Goal: Task Accomplishment & Management: Complete application form

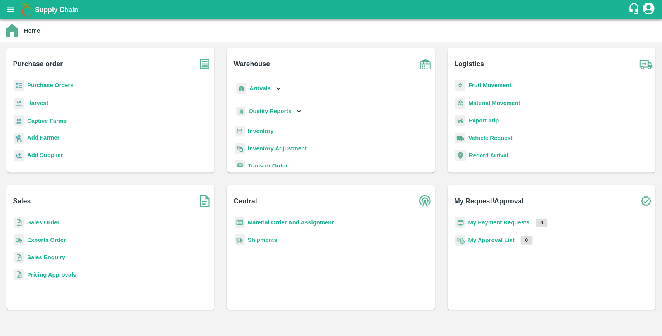
click at [58, 84] on b "Purchase Orders" at bounding box center [50, 85] width 47 height 6
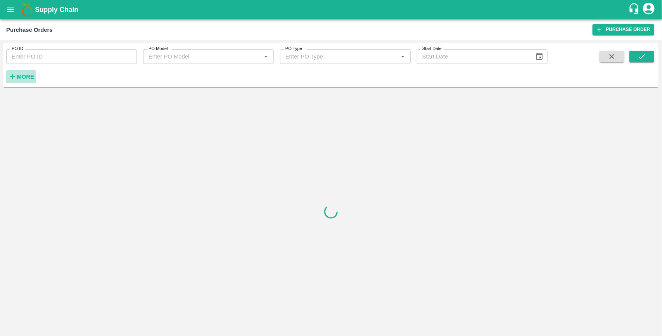
click at [28, 78] on strong "More" at bounding box center [25, 77] width 17 height 6
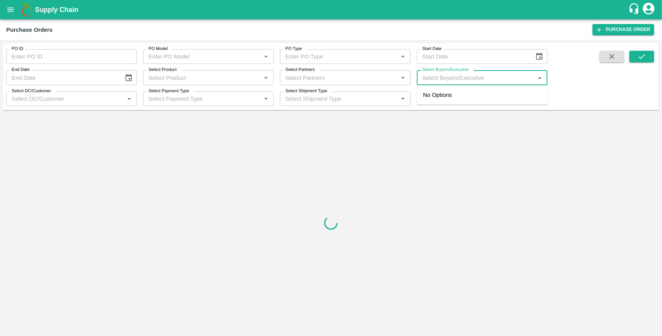
click at [437, 76] on input "Select Buyers/Executive" at bounding box center [475, 78] width 113 height 10
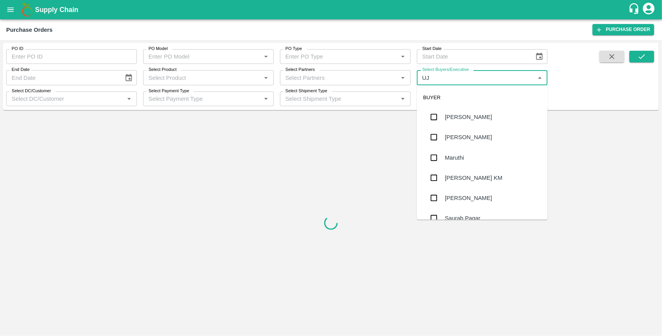
type input "UJJ"
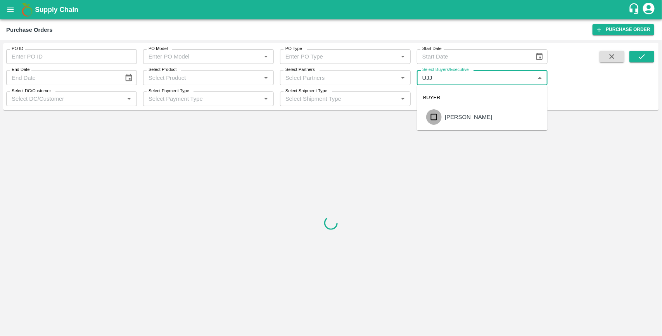
click at [435, 118] on input "checkbox" at bounding box center [434, 117] width 16 height 16
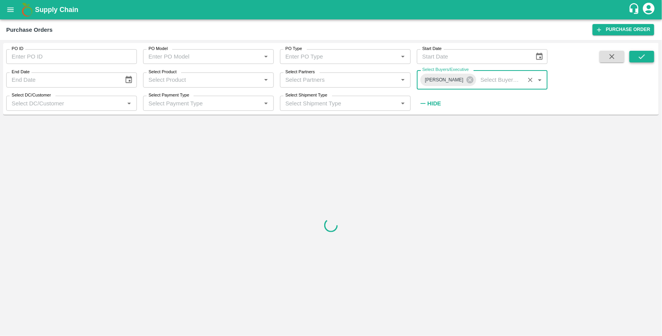
click at [644, 55] on icon "submit" at bounding box center [642, 56] width 6 height 5
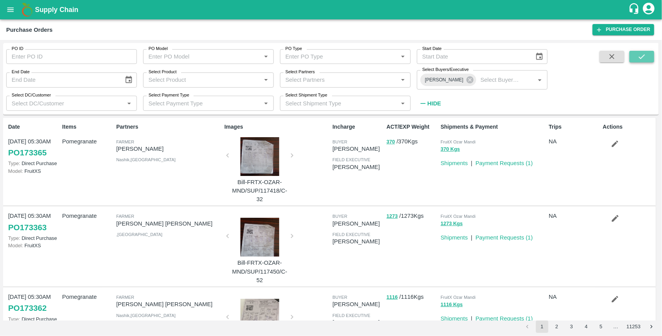
click at [644, 55] on icon "submit" at bounding box center [642, 56] width 6 height 5
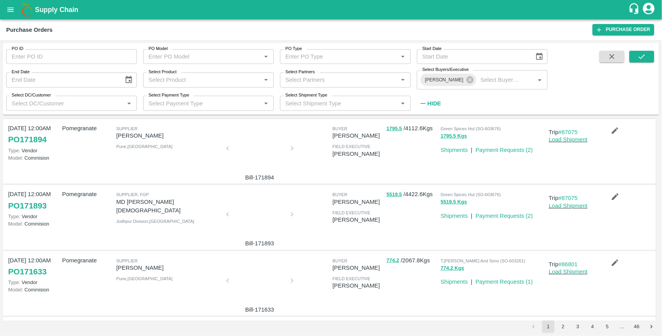
scroll to position [61, 0]
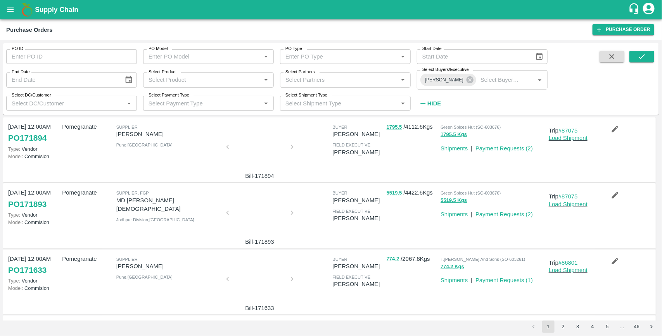
click at [47, 202] on link "PO 171893" at bounding box center [27, 204] width 38 height 14
click at [612, 198] on icon "button" at bounding box center [615, 195] width 7 height 7
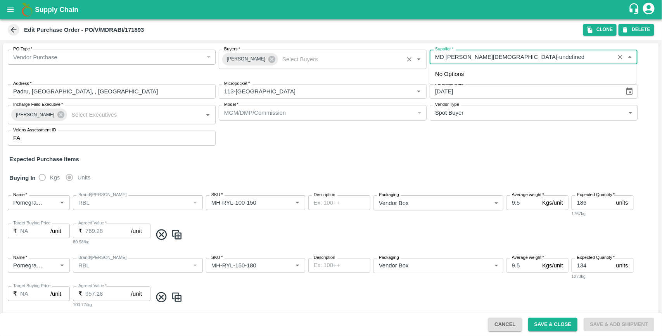
drag, startPoint x: 476, startPoint y: 55, endPoint x: 424, endPoint y: 68, distance: 53.3
click at [424, 68] on div "PO Type   * Vendor Purchase 2 PO Type Buyers   * Ujjwal Kumar Buyers   * Suppli…" at bounding box center [331, 97] width 656 height 109
click at [598, 28] on button "Clone" at bounding box center [600, 29] width 33 height 11
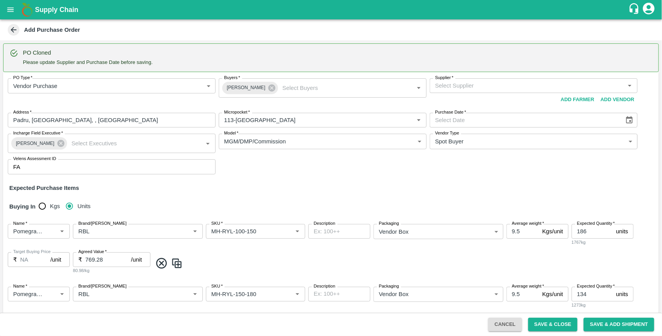
click at [474, 91] on div "Supplier   *" at bounding box center [534, 85] width 208 height 15
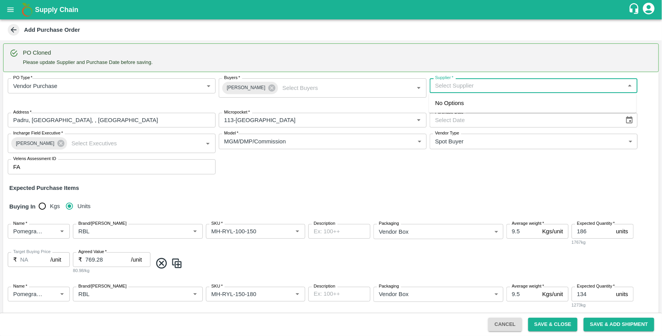
paste input "MD [PERSON_NAME][DEMOGRAPHIC_DATA]"
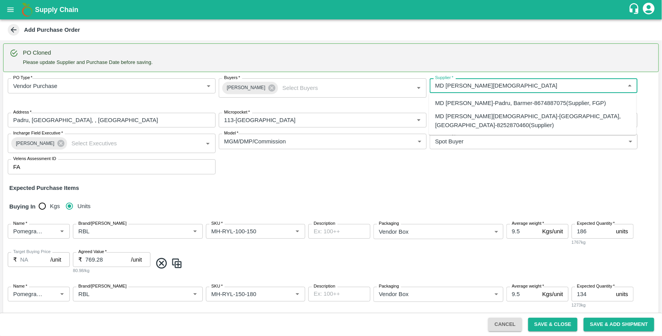
click at [480, 103] on div "MD Rabiul Islam-Padru, Barmer-8674887075(Supplier, FGP)" at bounding box center [520, 103] width 171 height 9
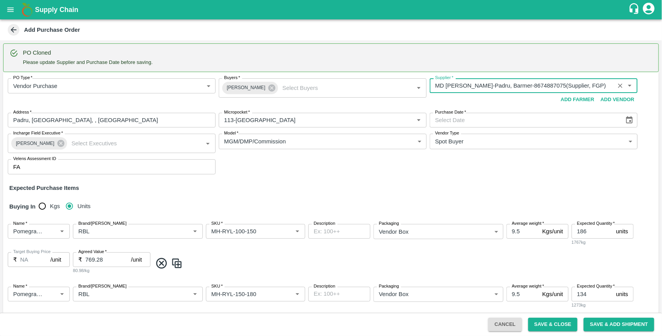
type input "MD Rabiul Islam-Padru, Barmer-8674887075(Supplier, FGP)"
click at [629, 116] on icon "Choose date" at bounding box center [629, 120] width 9 height 9
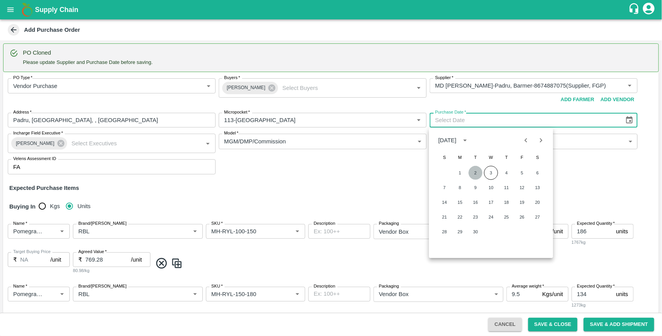
click at [476, 168] on button "2" at bounding box center [476, 173] width 14 height 14
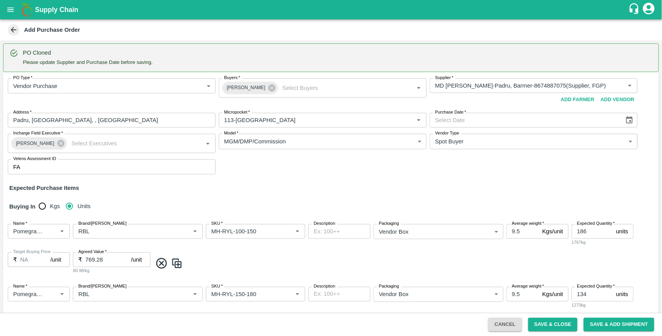
type input "02/09/2025"
click at [381, 166] on div "PO Type   * Vendor Purchase 2 PO Type Buyers   * Ujjwal Kumar Buyers   * Suppli…" at bounding box center [331, 126] width 656 height 109
click at [220, 232] on input "SKU   *" at bounding box center [244, 232] width 72 height 10
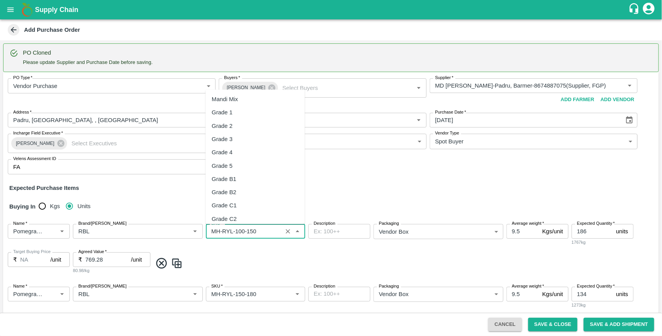
scroll to position [214, 0]
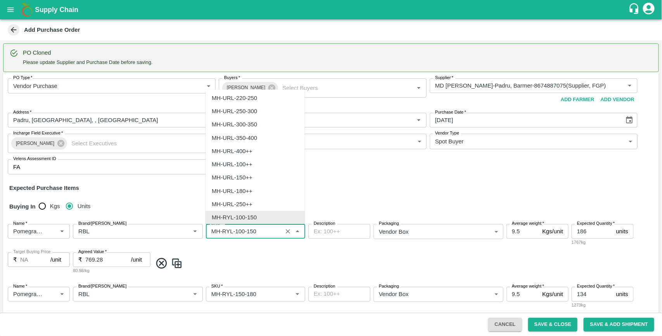
click at [220, 232] on input "SKU   *" at bounding box center [244, 232] width 72 height 10
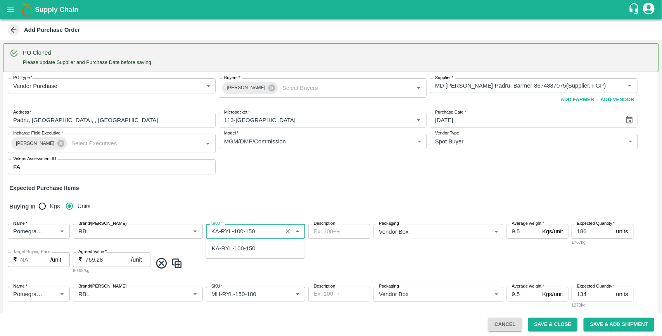
click at [222, 247] on div "KA-RYL-100-150" at bounding box center [234, 248] width 44 height 9
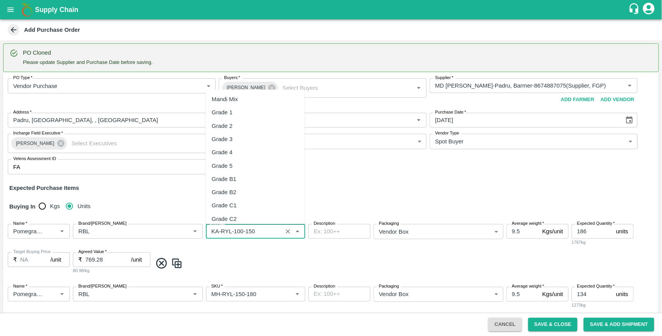
drag, startPoint x: 232, startPoint y: 230, endPoint x: 206, endPoint y: 236, distance: 26.6
click at [206, 236] on div "SKU   *" at bounding box center [255, 231] width 99 height 15
type input "KA-RYL-100-150"
click at [252, 293] on input "SKU   *" at bounding box center [244, 294] width 72 height 10
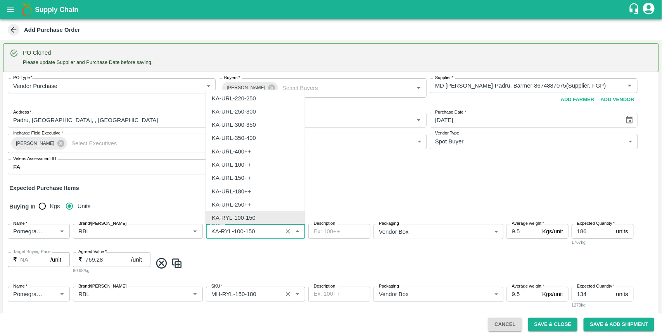
click at [252, 293] on input "SKU   *" at bounding box center [244, 294] width 72 height 10
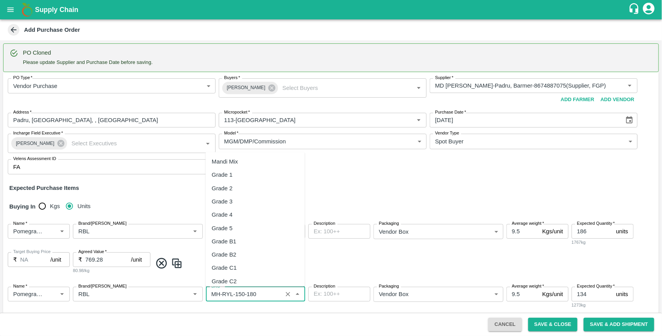
click at [252, 293] on input "SKU   *" at bounding box center [244, 294] width 72 height 10
paste input "KA-RYL"
click at [245, 204] on div "KA-RYL-150-180" at bounding box center [234, 202] width 44 height 9
type input "KA-RYL-150-180"
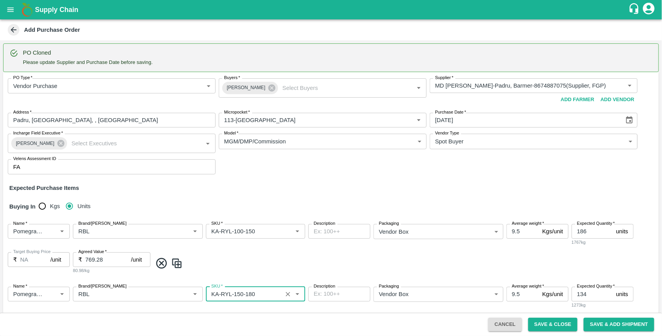
click at [341, 197] on div "Buying In Kgs Units" at bounding box center [331, 207] width 656 height 23
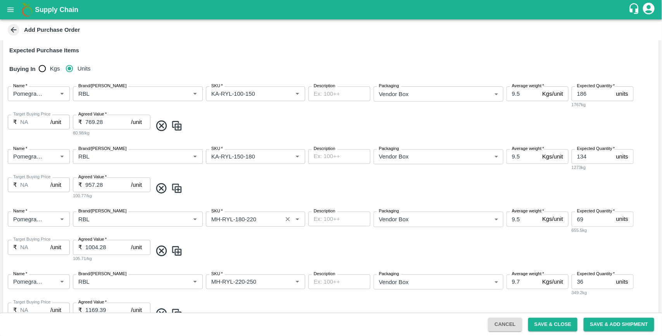
click at [256, 217] on input "SKU   *" at bounding box center [244, 219] width 72 height 10
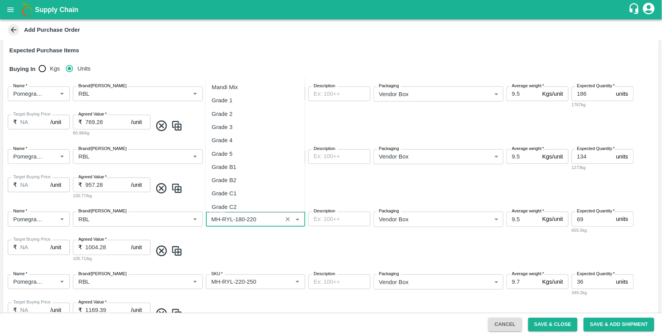
click at [256, 217] on input "SKU   *" at bounding box center [244, 219] width 72 height 10
paste input "KA-RYL"
click at [246, 140] on div "KA-RYL-180-220" at bounding box center [234, 140] width 44 height 9
type input "KA-RYL-180-220"
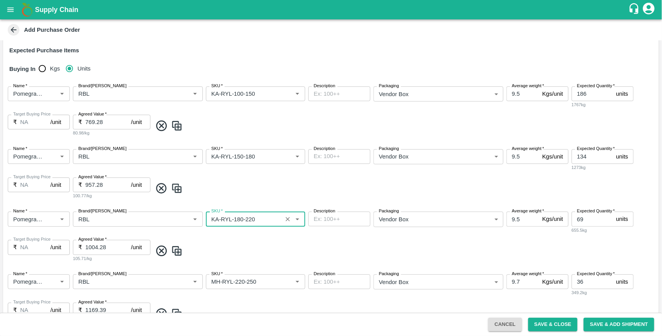
click at [243, 238] on div "Name   * Name   * Brand/Marka Brand/Marka SKU   * SKU   * Description x Descrip…" at bounding box center [331, 237] width 656 height 63
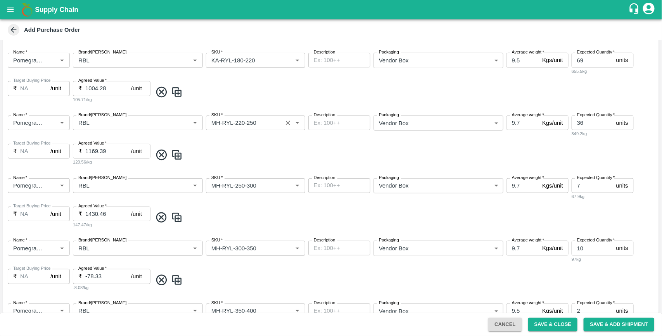
click at [257, 129] on div "SKU   *" at bounding box center [255, 123] width 99 height 15
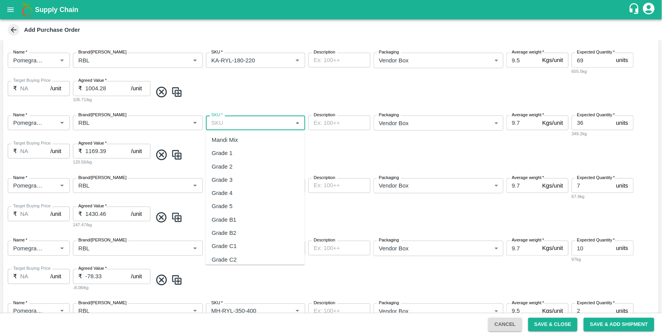
scroll to position [0, 0]
paste input "KA-RYL"
click at [253, 222] on div "KA-RYL-220-250" at bounding box center [234, 220] width 44 height 9
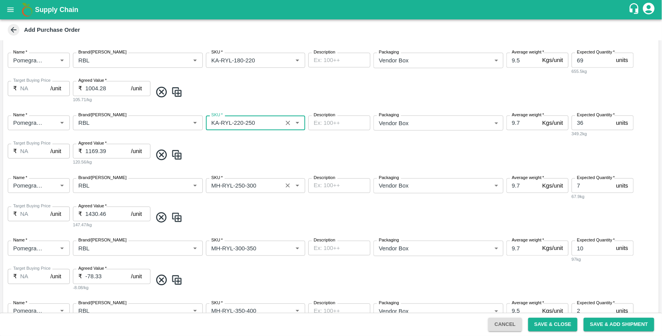
type input "KA-RYL-220-250"
click at [256, 185] on input "SKU   *" at bounding box center [244, 186] width 72 height 10
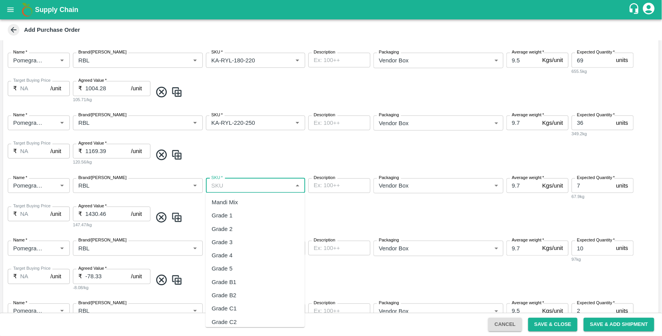
paste input "KA-RYL"
click at [249, 299] on div "KA-RYL-250-300" at bounding box center [234, 295] width 44 height 9
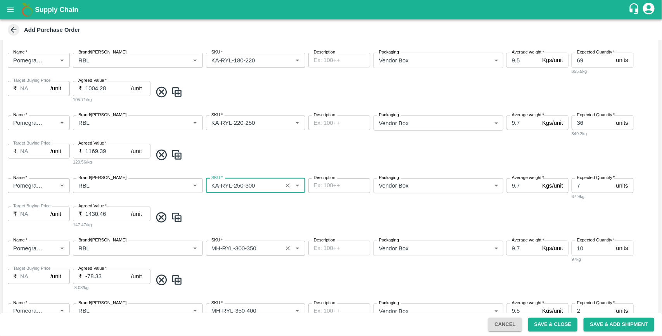
type input "KA-RYL-250-300"
click at [261, 251] on input "SKU   *" at bounding box center [244, 248] width 72 height 10
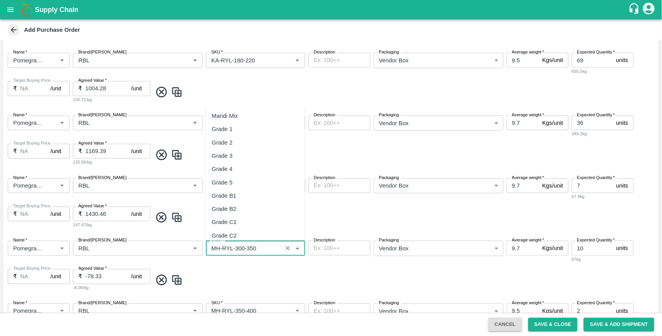
scroll to position [320, 0]
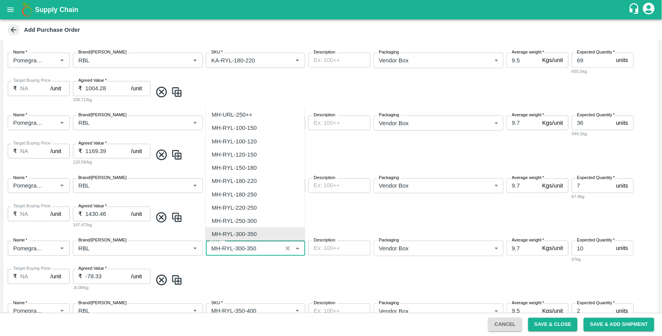
paste input "KA-RYL"
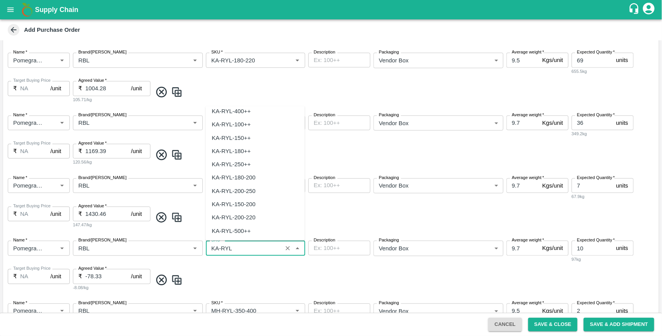
scroll to position [0, 0]
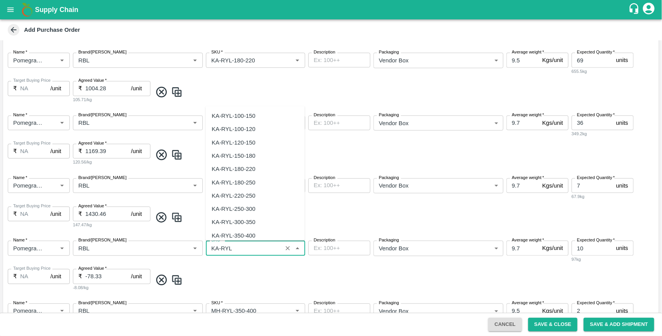
click at [253, 218] on div "KA-RYL-300-350" at bounding box center [234, 222] width 44 height 9
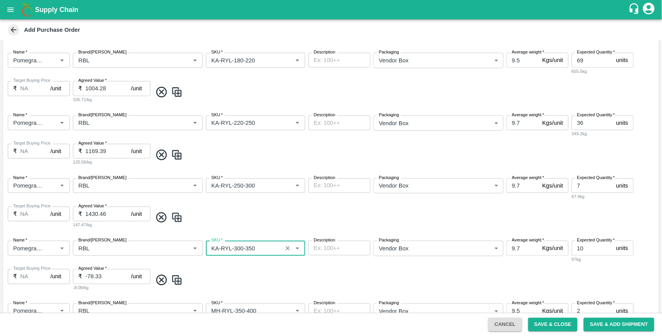
type input "KA-RYL-300-350"
click at [320, 216] on span at bounding box center [404, 217] width 504 height 13
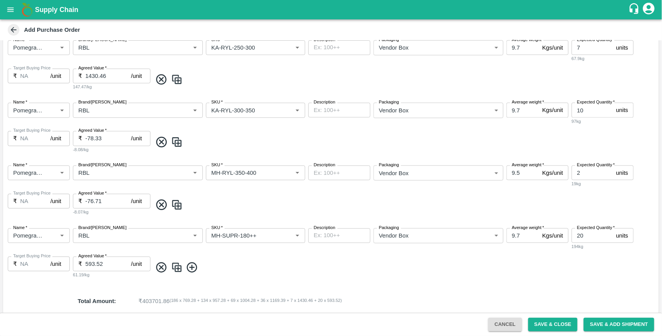
click at [160, 202] on icon at bounding box center [161, 205] width 13 height 13
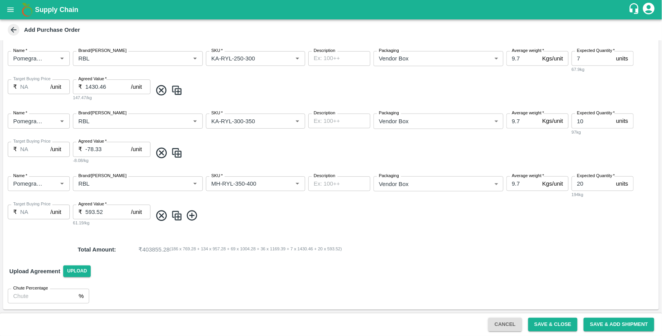
type input "9.7"
type input "20"
type input "593.52"
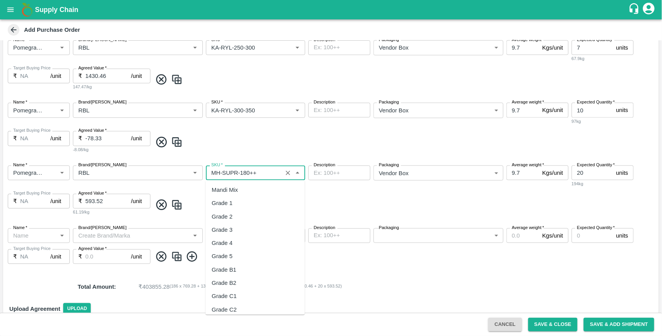
click at [221, 172] on input "SKU   *" at bounding box center [244, 173] width 72 height 10
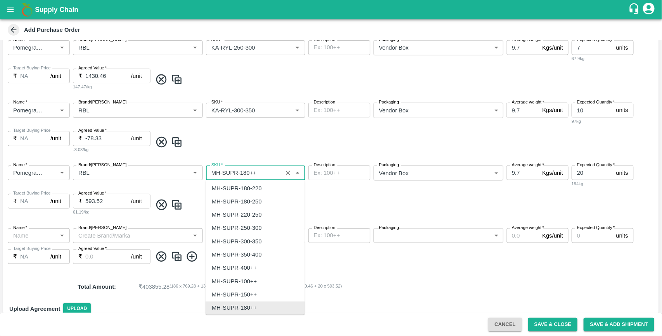
click at [221, 172] on input "SKU   *" at bounding box center [244, 173] width 72 height 10
click at [219, 172] on input "SKU   *" at bounding box center [244, 173] width 72 height 10
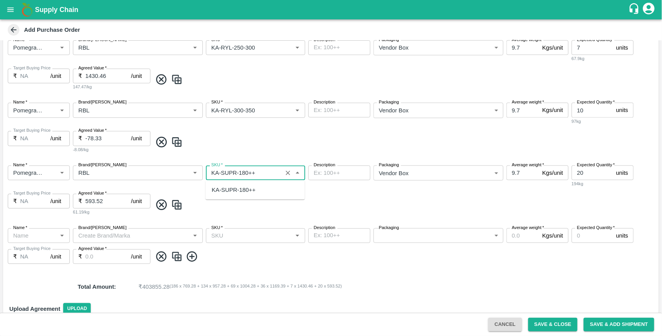
click at [221, 188] on div "KA-SUPR-180++" at bounding box center [234, 190] width 44 height 9
type input "KA-SUPR-180++"
click at [159, 257] on icon at bounding box center [161, 257] width 13 height 13
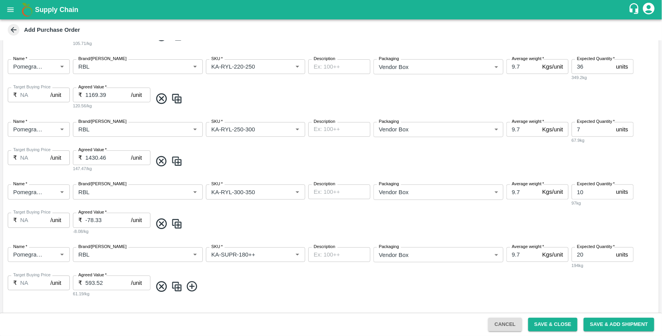
scroll to position [24, 0]
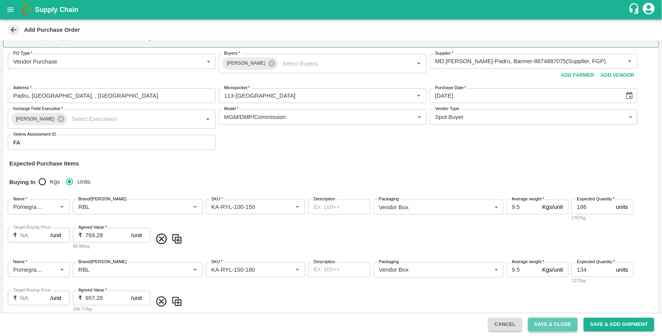
click at [563, 322] on button "Save & Close" at bounding box center [553, 325] width 50 height 14
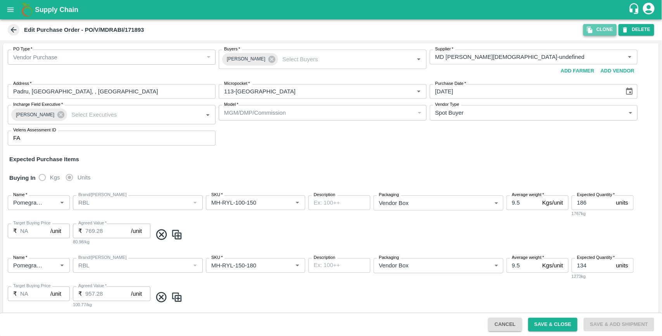
click at [596, 29] on button "Clone" at bounding box center [600, 29] width 33 height 11
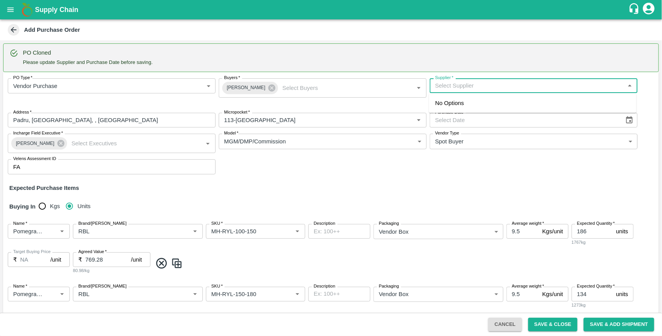
click at [479, 88] on input "Supplier   *" at bounding box center [527, 86] width 191 height 10
click at [473, 101] on div "Ganesh Dattatray shinde-Nimgaon Ketki, Pune-9730729349(Supplier)" at bounding box center [521, 103] width 172 height 9
type input "Ganesh Dattatray shinde-Nimgaon Ketki, Pune-9730729349(Supplier)"
type input "Nimgaon Ketki, Pune, Indapur, Maharashtra"
type input "Ganesh Dattatray shinde-Nimgaon Ketki, Pune-9730729349(Supplier)"
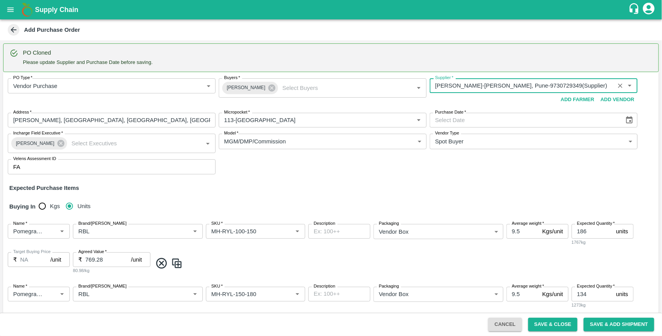
click at [630, 122] on icon "Choose date" at bounding box center [630, 119] width 7 height 7
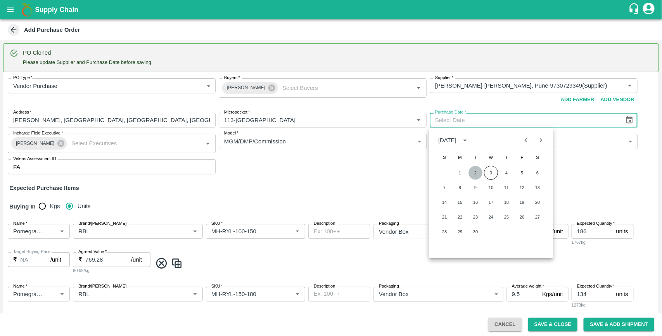
click at [476, 172] on button "2" at bounding box center [476, 173] width 14 height 14
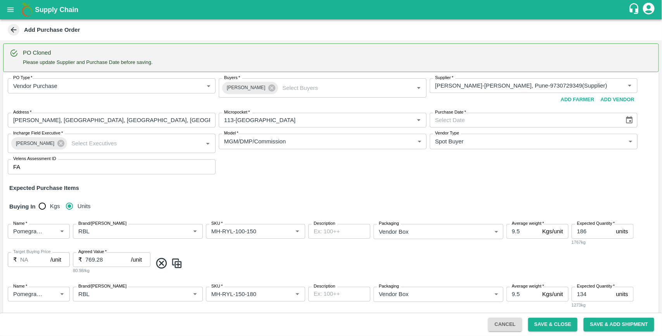
type input "02/09/2025"
click at [445, 172] on div "PO Type   * Vendor Purchase 2 PO Type Buyers   * Ujjwal Kumar Buyers   * Suppli…" at bounding box center [331, 126] width 656 height 109
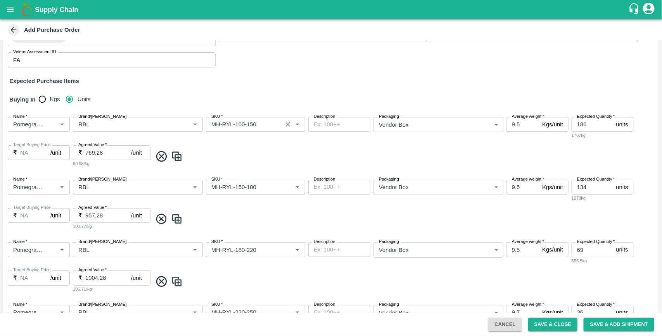
scroll to position [107, 0]
click at [237, 125] on input "SKU   *" at bounding box center [244, 124] width 72 height 10
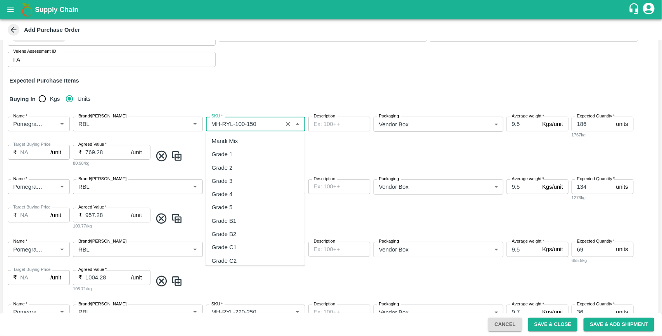
click at [237, 125] on input "SKU   *" at bounding box center [244, 124] width 72 height 10
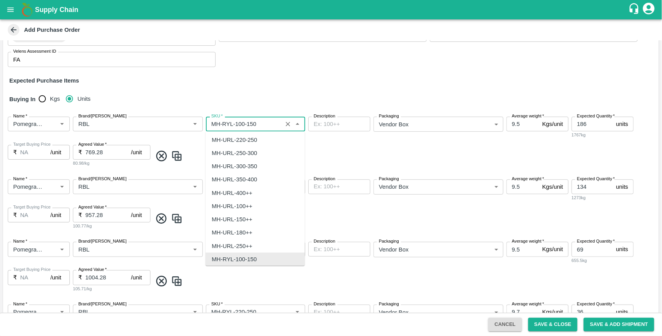
paste input "KA-RYL00-150"
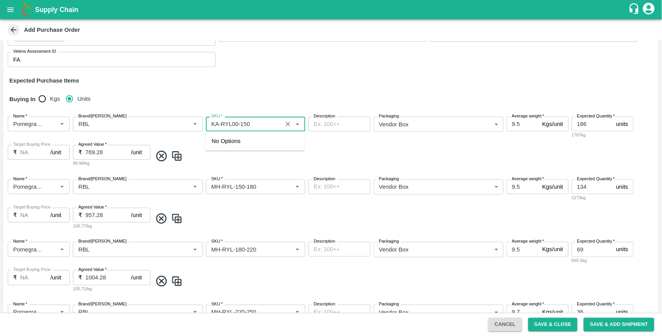
click at [256, 121] on input "SKU   *" at bounding box center [244, 124] width 72 height 10
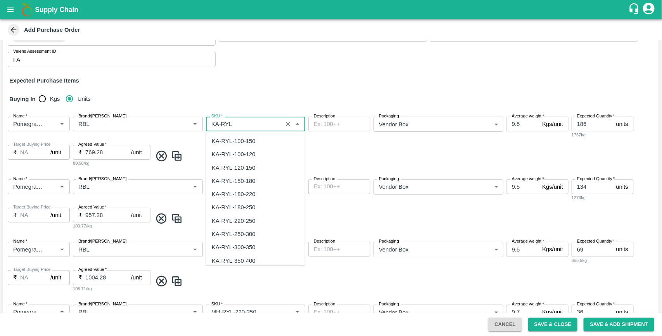
click at [243, 141] on div "KA-RYL-100-150" at bounding box center [234, 141] width 44 height 9
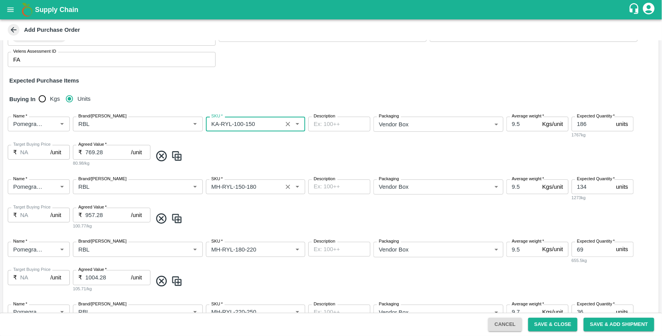
type input "KA-RYL-100-150"
click at [258, 184] on input "SKU   *" at bounding box center [244, 187] width 72 height 10
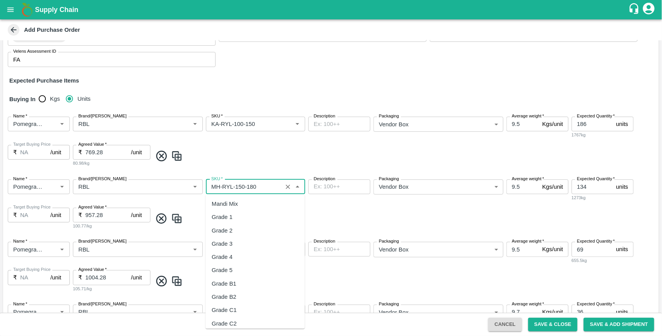
scroll to position [254, 0]
paste input "KA-RYL"
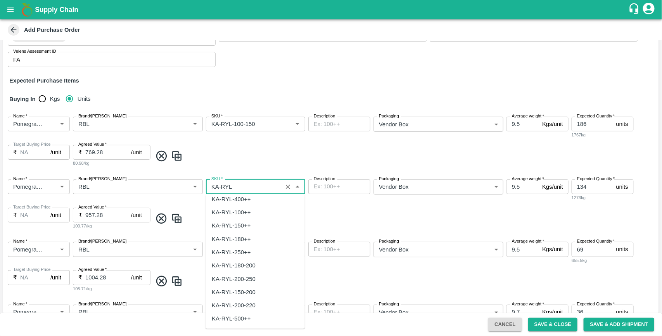
scroll to position [0, 0]
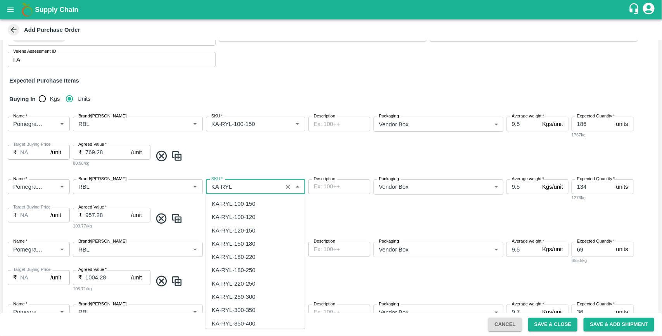
click at [243, 244] on div "KA-RYL-150-180" at bounding box center [234, 244] width 44 height 9
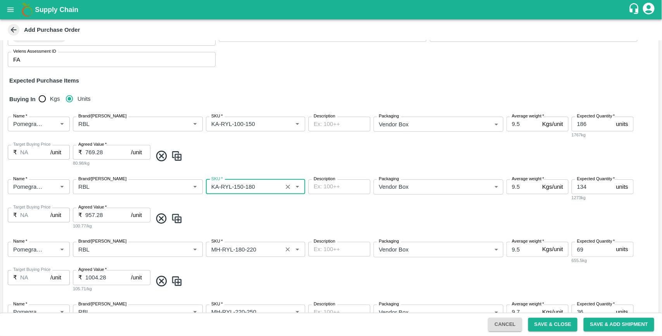
type input "KA-RYL-150-180"
click at [231, 249] on input "SKU   *" at bounding box center [244, 249] width 72 height 10
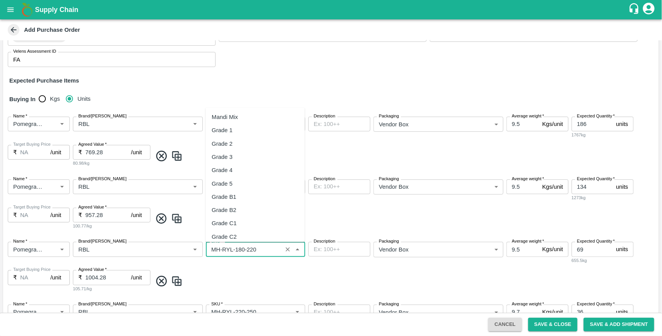
click at [231, 249] on input "SKU   *" at bounding box center [244, 249] width 72 height 10
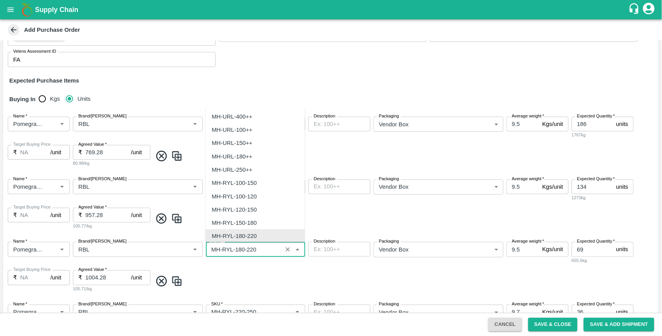
click at [231, 249] on input "SKU   *" at bounding box center [244, 249] width 72 height 10
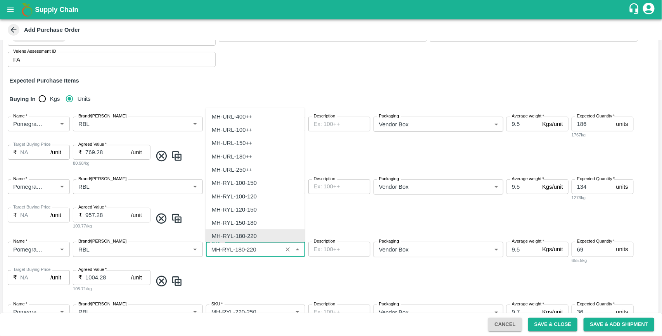
click at [231, 249] on input "SKU   *" at bounding box center [244, 249] width 72 height 10
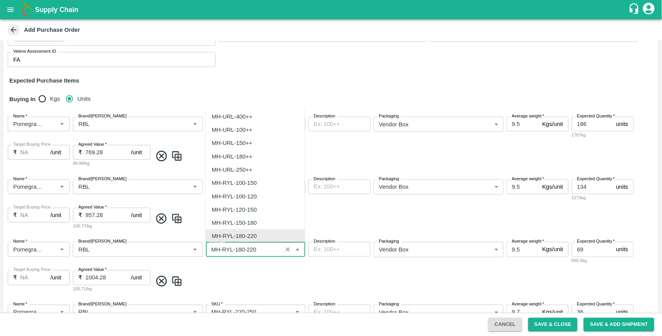
click at [231, 249] on input "SKU   *" at bounding box center [244, 249] width 72 height 10
paste input "KA-RYL"
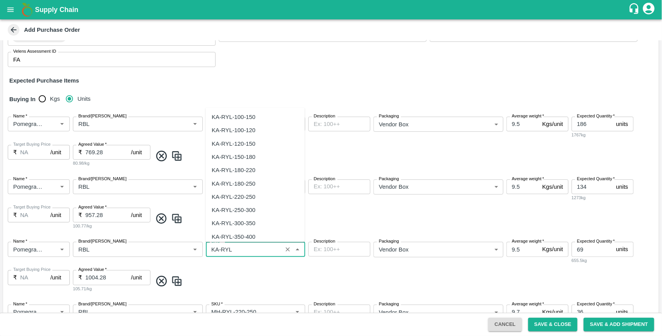
click at [247, 182] on div "KA-RYL-180-250" at bounding box center [234, 184] width 44 height 9
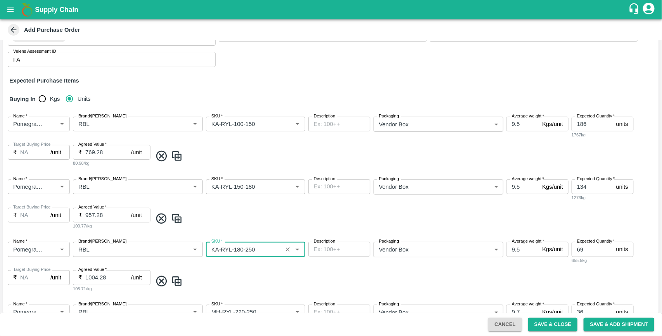
click at [253, 249] on input "SKU   *" at bounding box center [244, 249] width 72 height 10
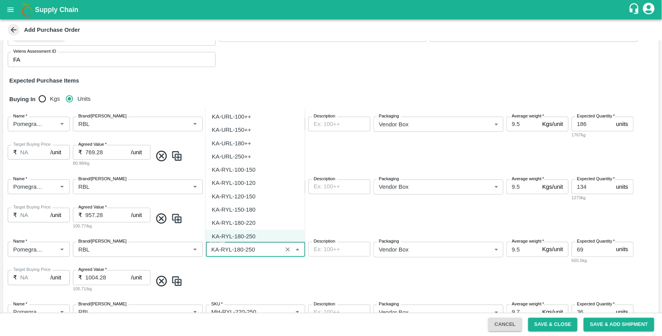
click at [251, 223] on div "KA-RYL-180-220" at bounding box center [234, 223] width 44 height 9
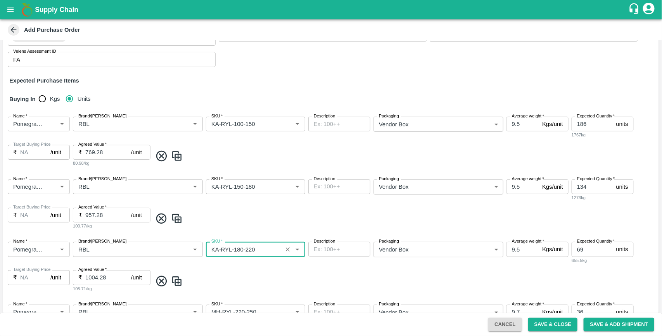
type input "KA-RYL-180-220"
click at [248, 275] on span at bounding box center [404, 281] width 504 height 13
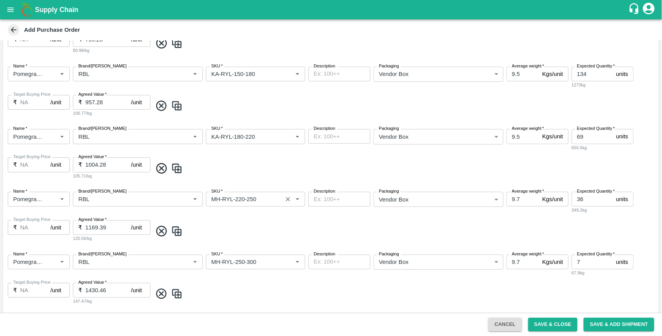
click at [264, 202] on input "SKU   *" at bounding box center [244, 199] width 72 height 10
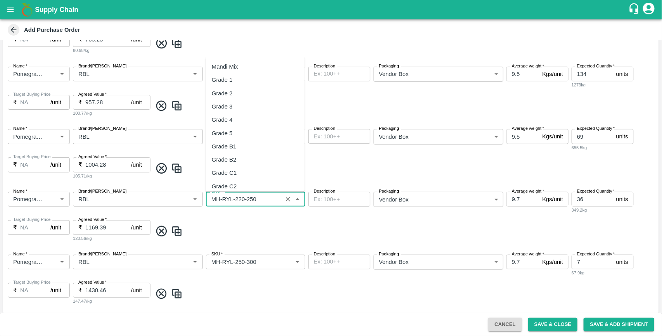
click at [264, 202] on input "SKU   *" at bounding box center [244, 199] width 72 height 10
paste input "KA-RYL"
click at [259, 144] on div "KA-RYL-220-250" at bounding box center [255, 146] width 99 height 13
type input "KA-RYL-220-250"
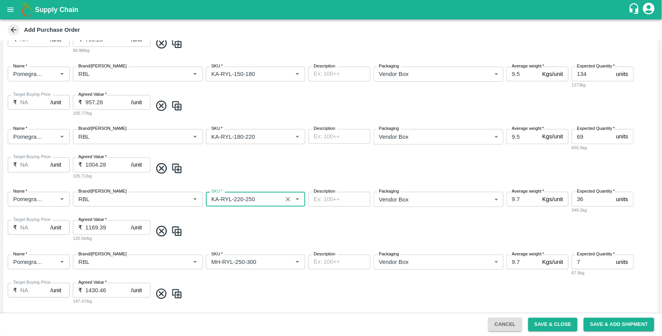
click at [257, 234] on span at bounding box center [404, 231] width 504 height 13
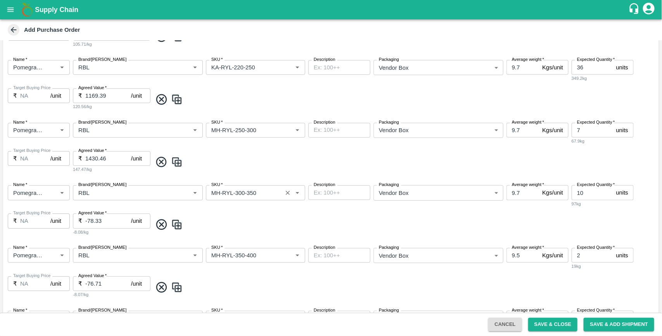
click at [257, 193] on input "SKU   *" at bounding box center [244, 193] width 72 height 10
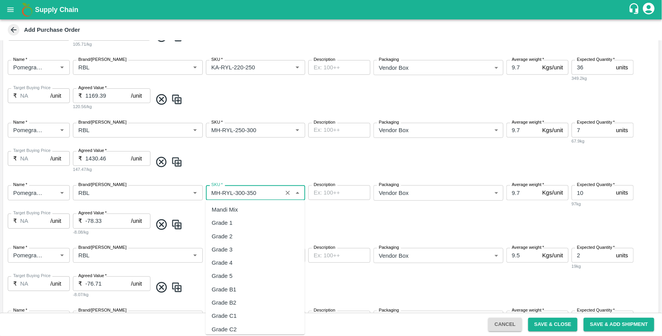
click at [257, 193] on input "SKU   *" at bounding box center [244, 193] width 72 height 10
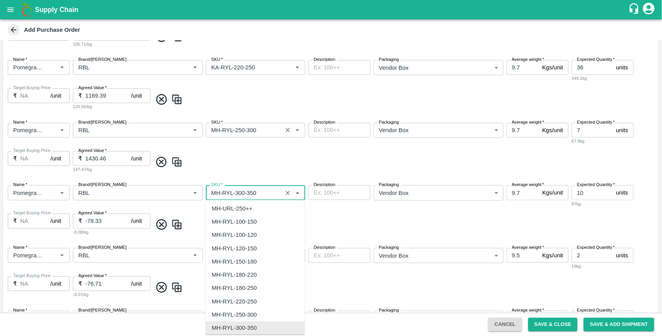
click at [255, 132] on input "SKU   *" at bounding box center [244, 130] width 72 height 10
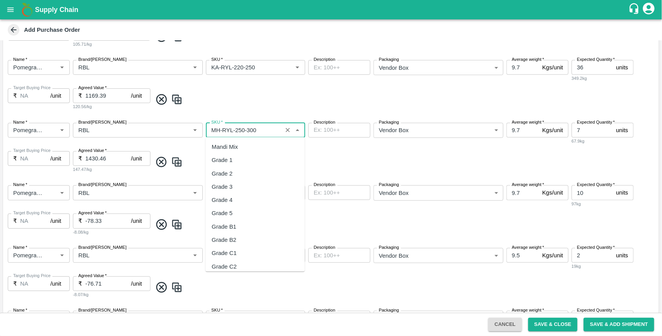
scroll to position [307, 0]
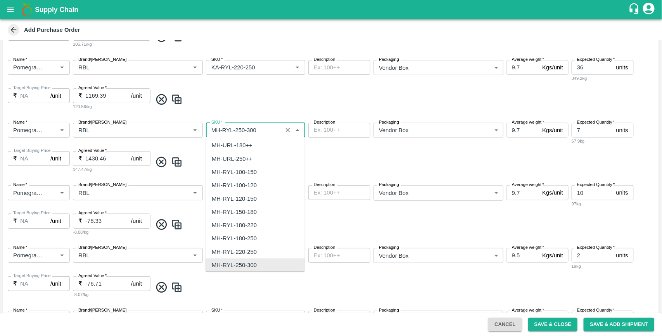
paste input "KA-RYL"
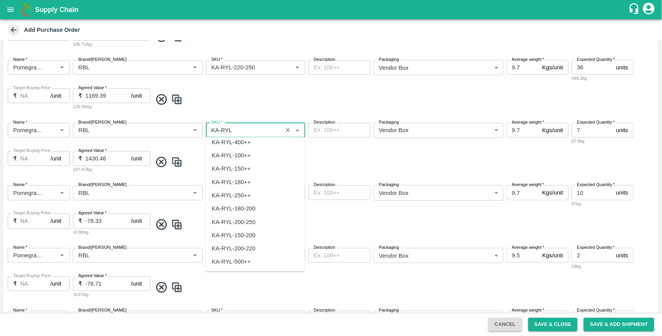
scroll to position [0, 0]
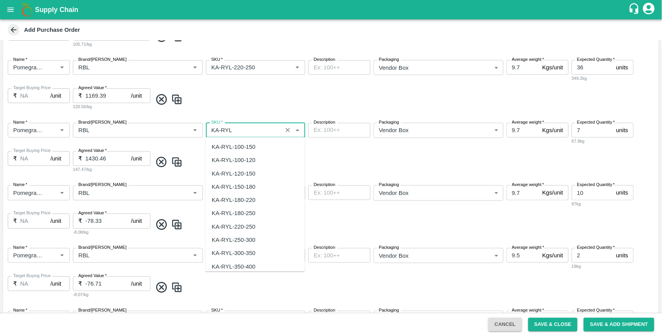
click at [249, 237] on div "KA-RYL-250-300" at bounding box center [234, 240] width 44 height 9
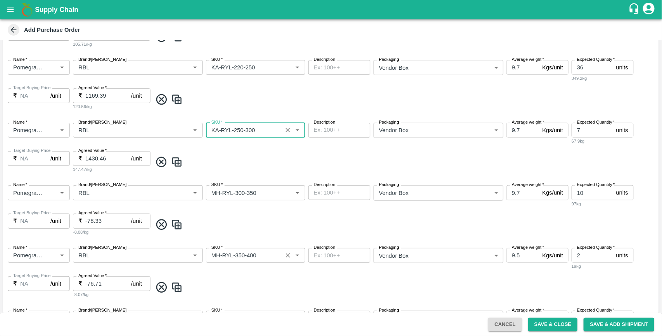
type input "KA-RYL-250-300"
click at [263, 255] on input "SKU   *" at bounding box center [244, 256] width 72 height 10
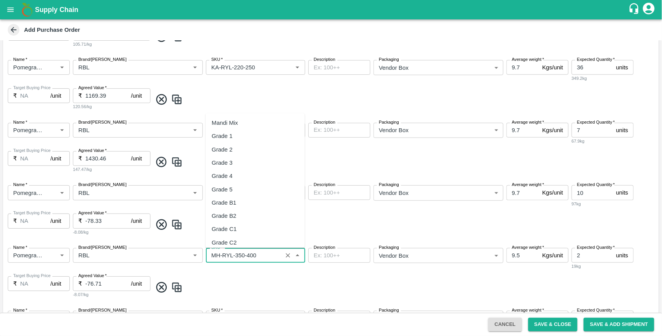
click at [263, 255] on input "SKU   *" at bounding box center [244, 256] width 72 height 10
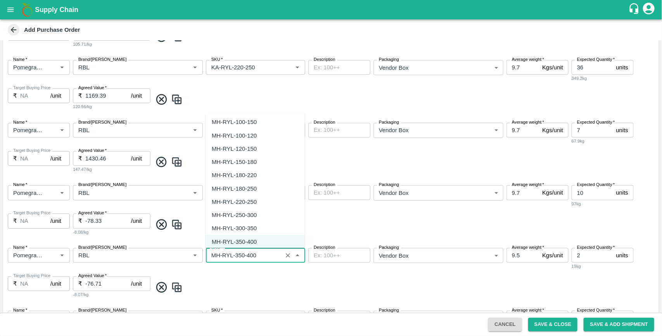
paste input "KA-RYL"
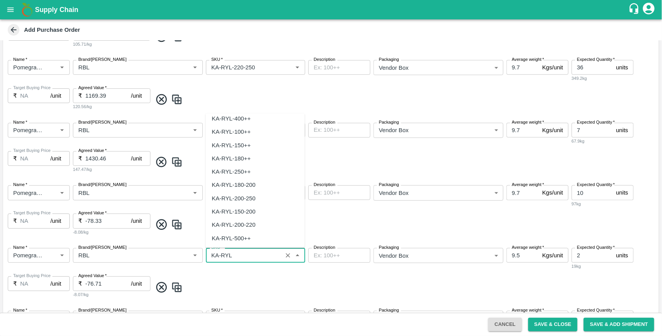
scroll to position [0, 0]
click at [253, 228] on div "KA-RYL-300-350" at bounding box center [234, 229] width 44 height 9
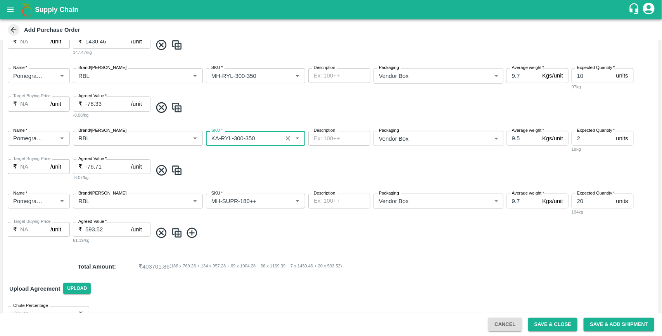
scroll to position [486, 0]
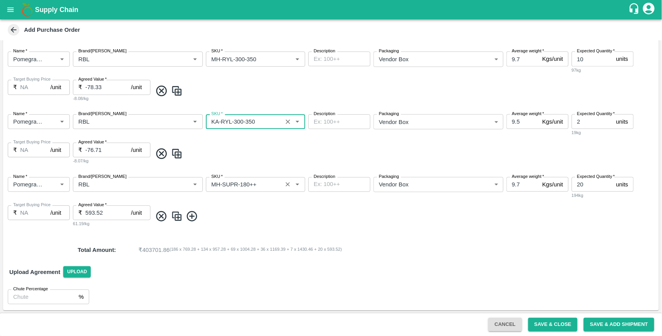
type input "KA-RYL-300-350"
click at [220, 185] on input "SKU   *" at bounding box center [244, 185] width 72 height 10
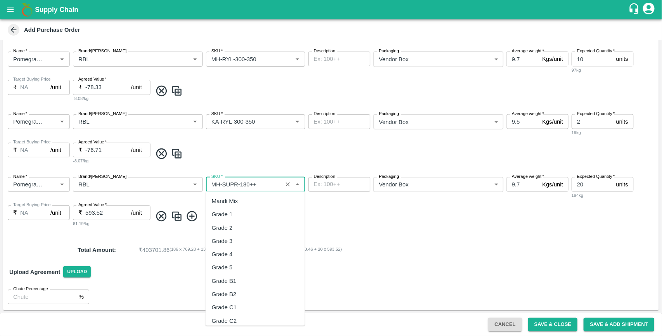
click at [220, 185] on input "SKU   *" at bounding box center [244, 185] width 72 height 10
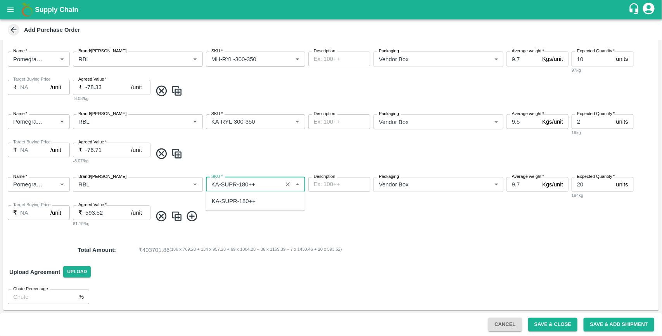
click at [226, 201] on div "KA-SUPR-180++" at bounding box center [234, 201] width 44 height 9
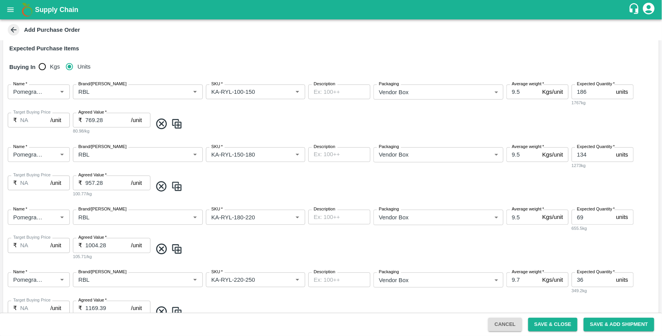
scroll to position [0, 0]
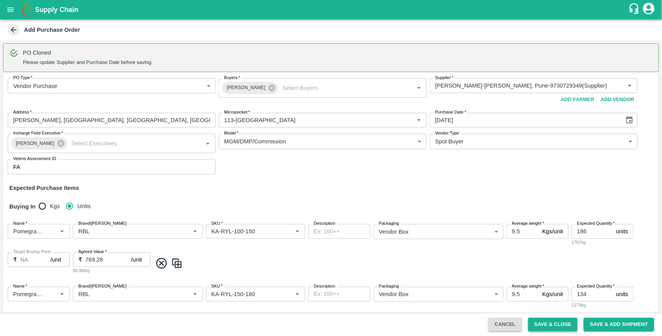
type input "KA-SUPR-180++"
click at [565, 327] on button "Save & Close" at bounding box center [553, 325] width 50 height 14
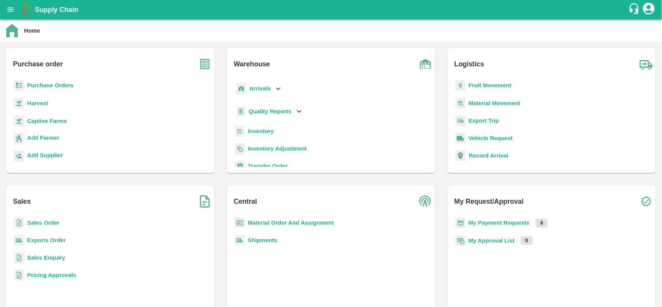
click at [70, 85] on b "Purchase Orders" at bounding box center [50, 85] width 47 height 6
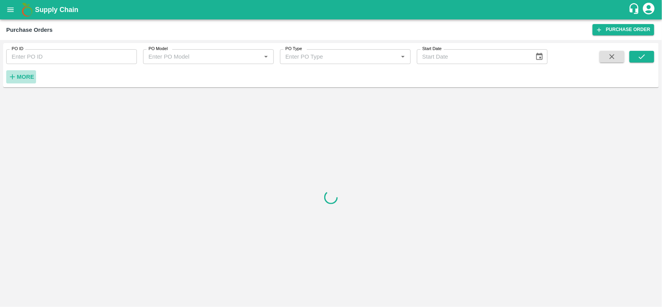
click at [31, 77] on strong "More" at bounding box center [25, 77] width 17 height 6
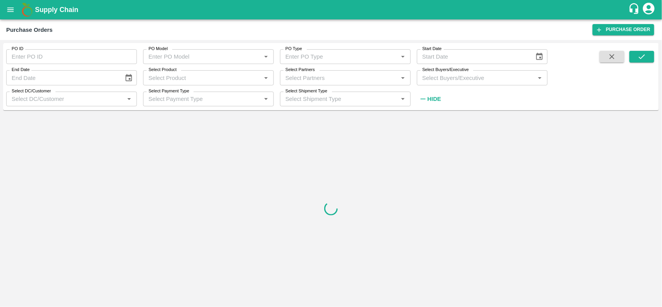
click at [464, 78] on input "Select Buyers/Executive" at bounding box center [475, 78] width 113 height 10
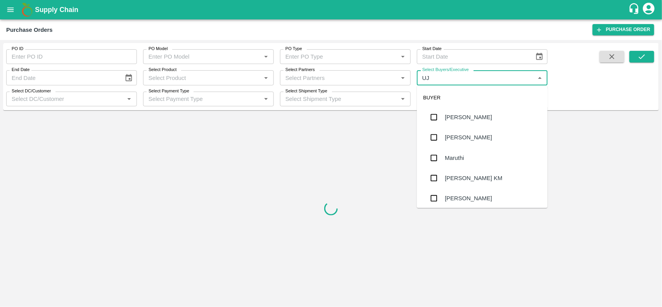
type input "UJJ"
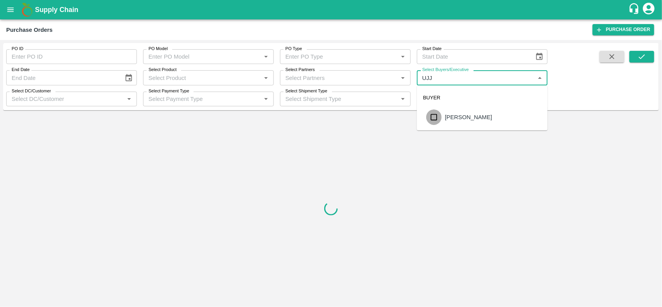
click at [431, 117] on input "checkbox" at bounding box center [434, 117] width 16 height 16
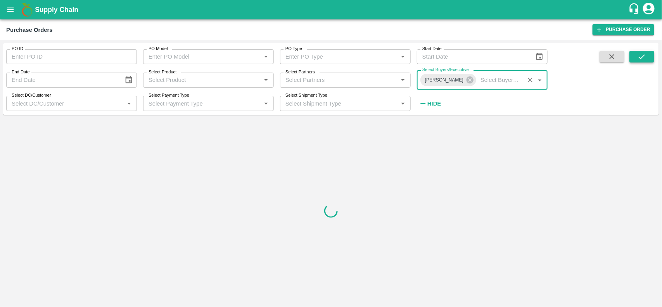
click at [642, 51] on button "submit" at bounding box center [642, 57] width 25 height 12
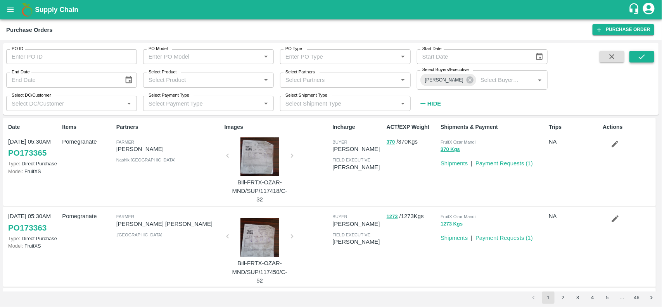
click at [646, 58] on icon "submit" at bounding box center [642, 56] width 9 height 9
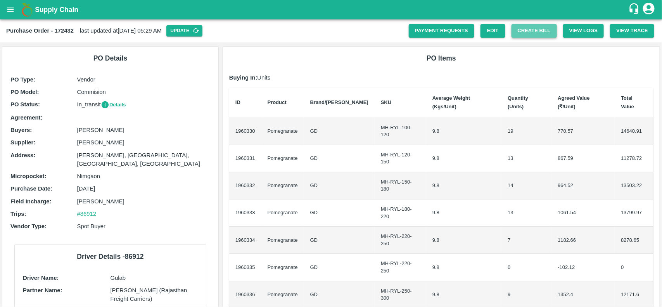
click at [526, 32] on button "Create Bill" at bounding box center [534, 31] width 45 height 14
